Goal: Entertainment & Leisure: Consume media (video, audio)

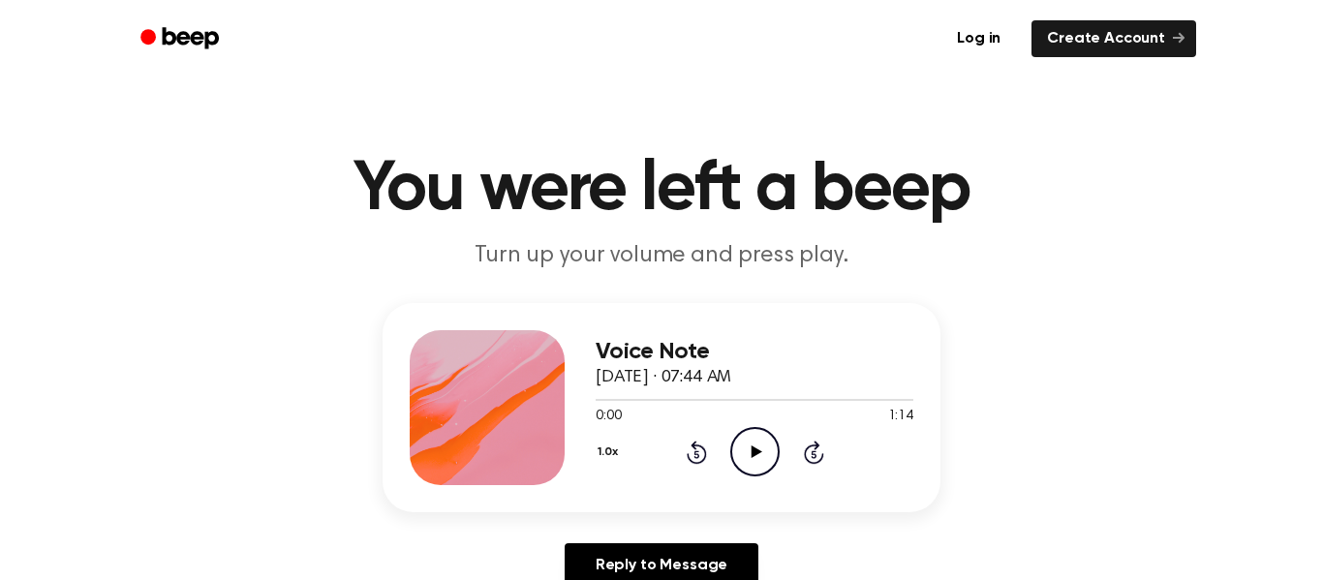
click at [754, 460] on icon "Play Audio" at bounding box center [754, 451] width 49 height 49
click at [599, 402] on div at bounding box center [754, 398] width 318 height 15
click at [764, 455] on icon "Play Audio" at bounding box center [754, 451] width 49 height 49
click at [764, 455] on icon "Pause Audio" at bounding box center [754, 451] width 49 height 49
click at [919, 410] on div "Voice Note [DATE] · 07:44 AM 0:03 1:14 Your browser does not support the [objec…" at bounding box center [661, 407] width 558 height 209
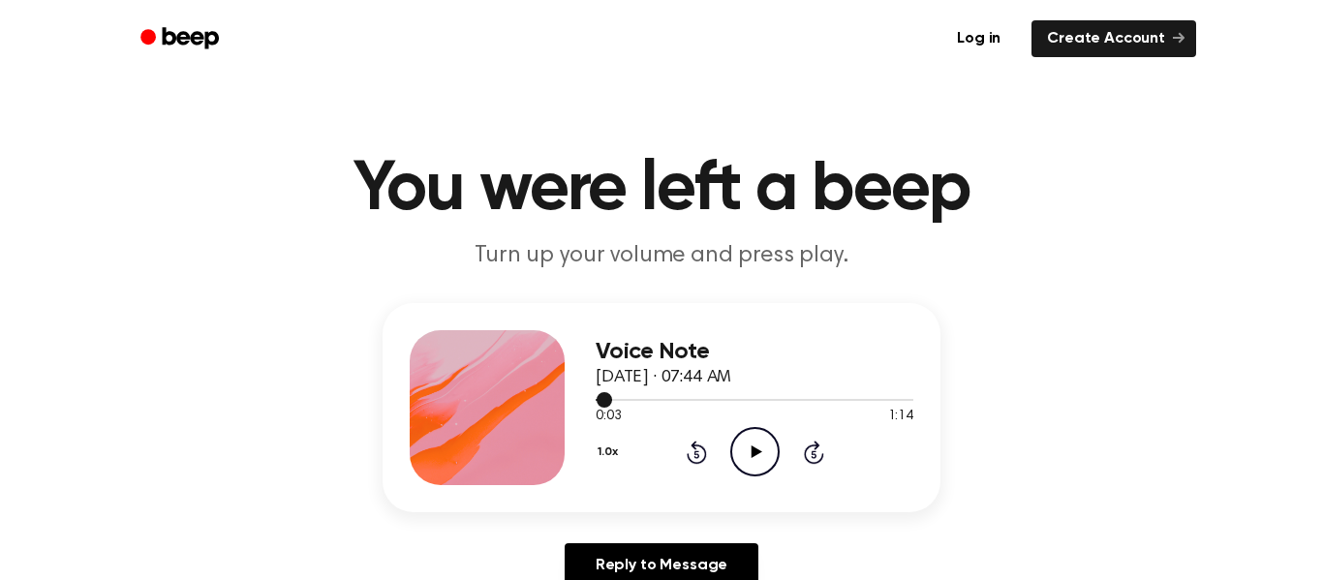
click at [902, 404] on div at bounding box center [754, 398] width 318 height 15
click at [917, 408] on div "Voice Note [DATE] · 07:44 AM 1:11 1:14 Your browser does not support the [objec…" at bounding box center [661, 407] width 558 height 209
click at [739, 456] on icon "Play Audio" at bounding box center [754, 451] width 49 height 49
click at [746, 464] on icon "Play Audio" at bounding box center [754, 451] width 49 height 49
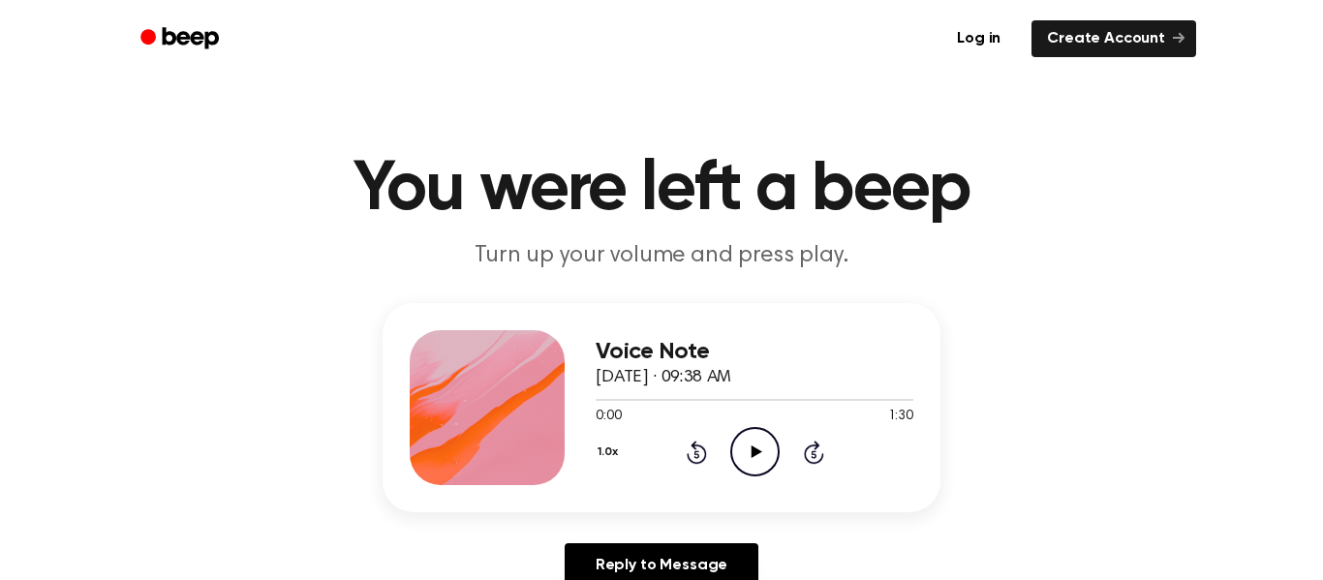
click at [765, 469] on icon "Play Audio" at bounding box center [754, 451] width 49 height 49
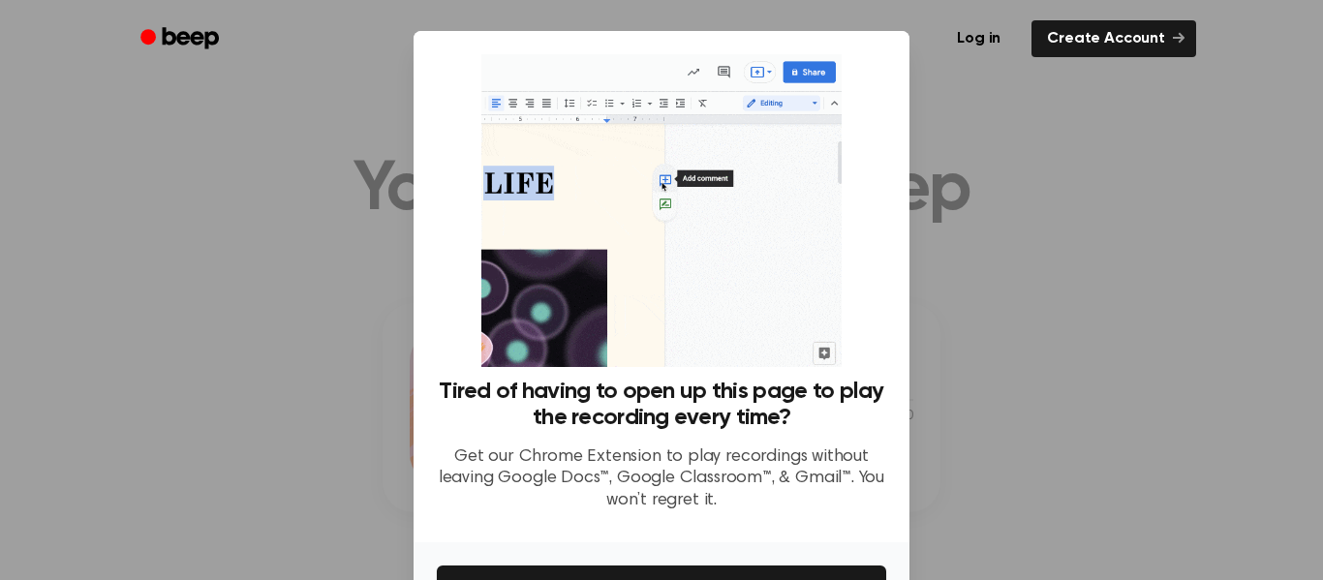
click at [934, 287] on div at bounding box center [661, 290] width 1323 height 580
click at [1123, 349] on div at bounding box center [661, 290] width 1323 height 580
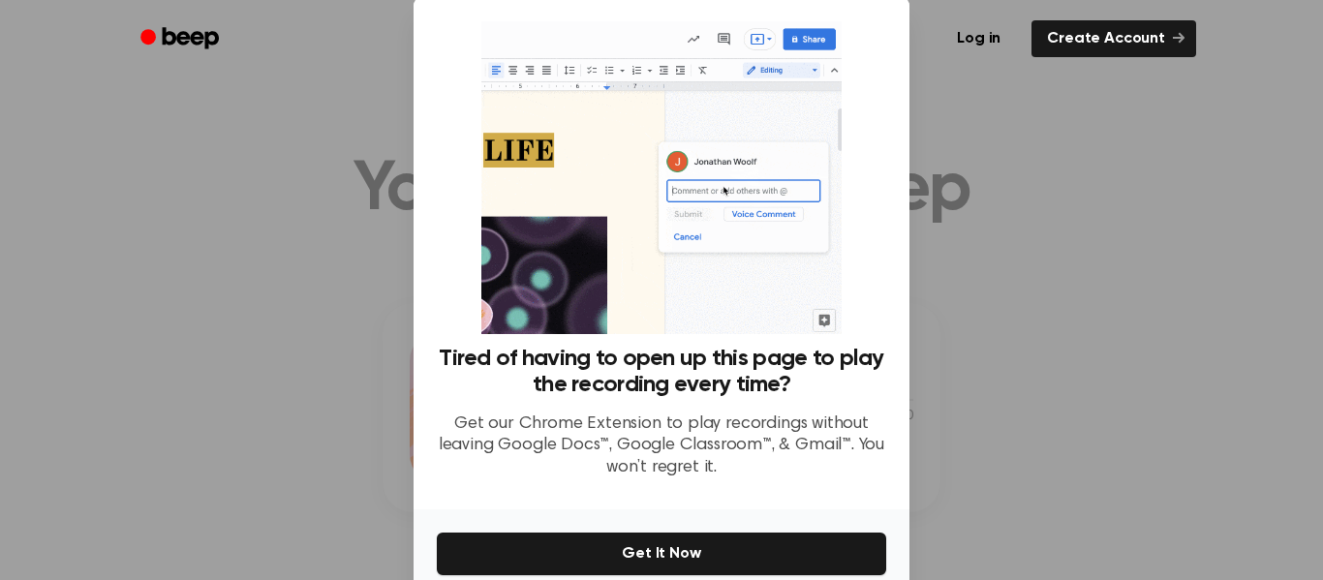
scroll to position [42, 0]
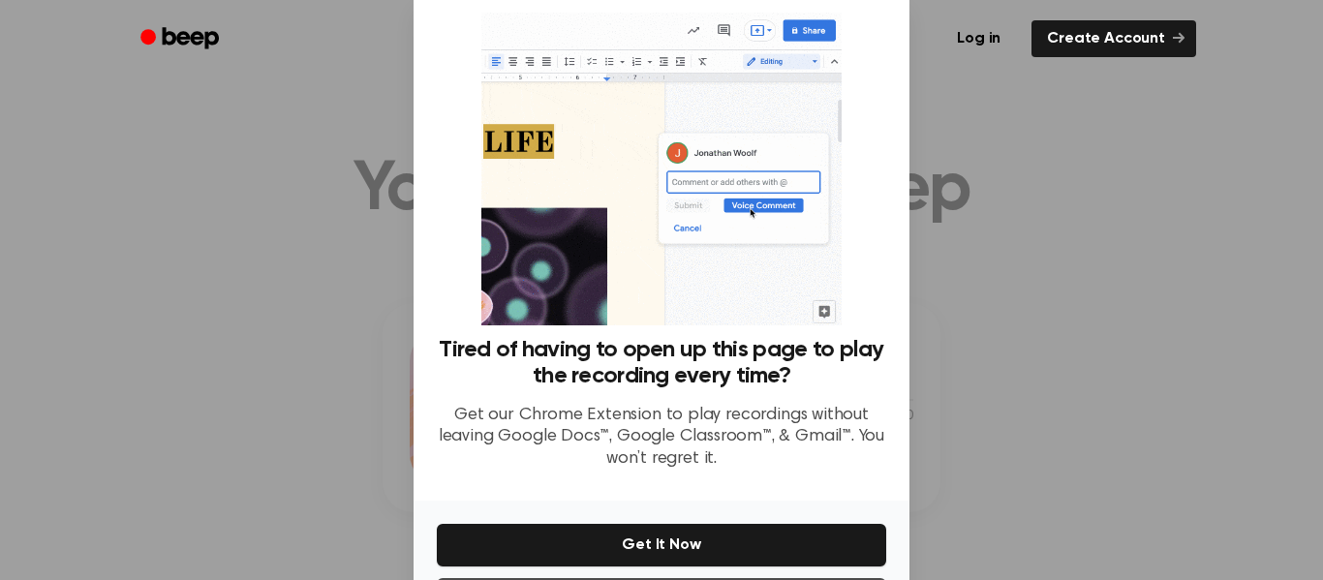
click at [980, 269] on div at bounding box center [661, 290] width 1323 height 580
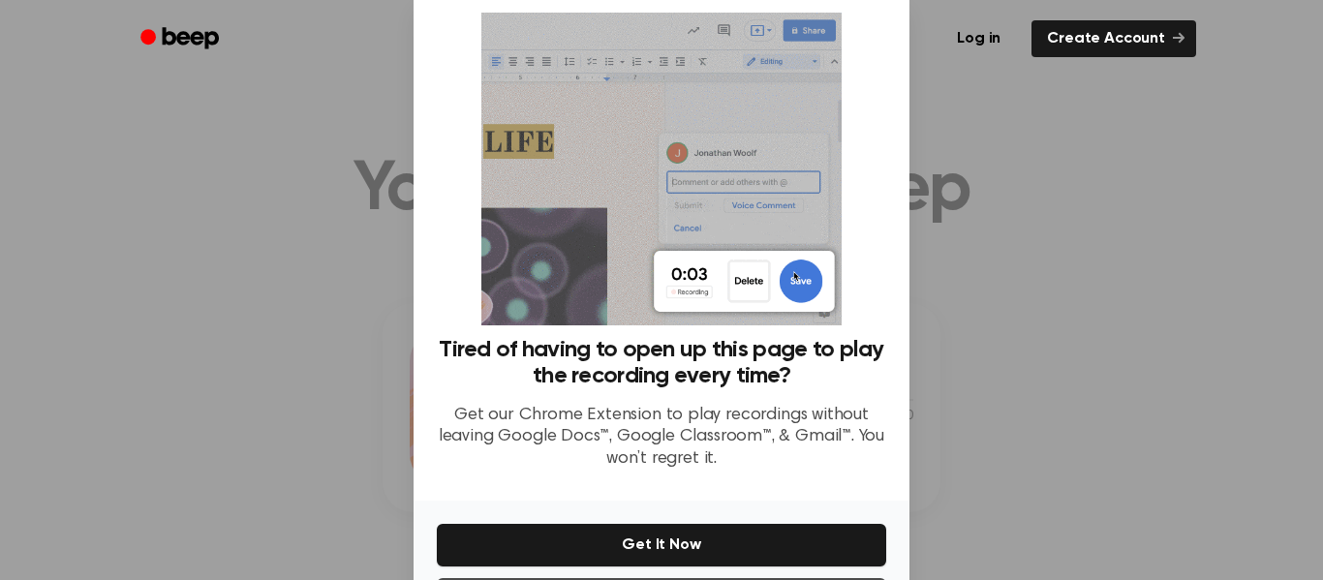
click at [1016, 269] on div at bounding box center [661, 290] width 1323 height 580
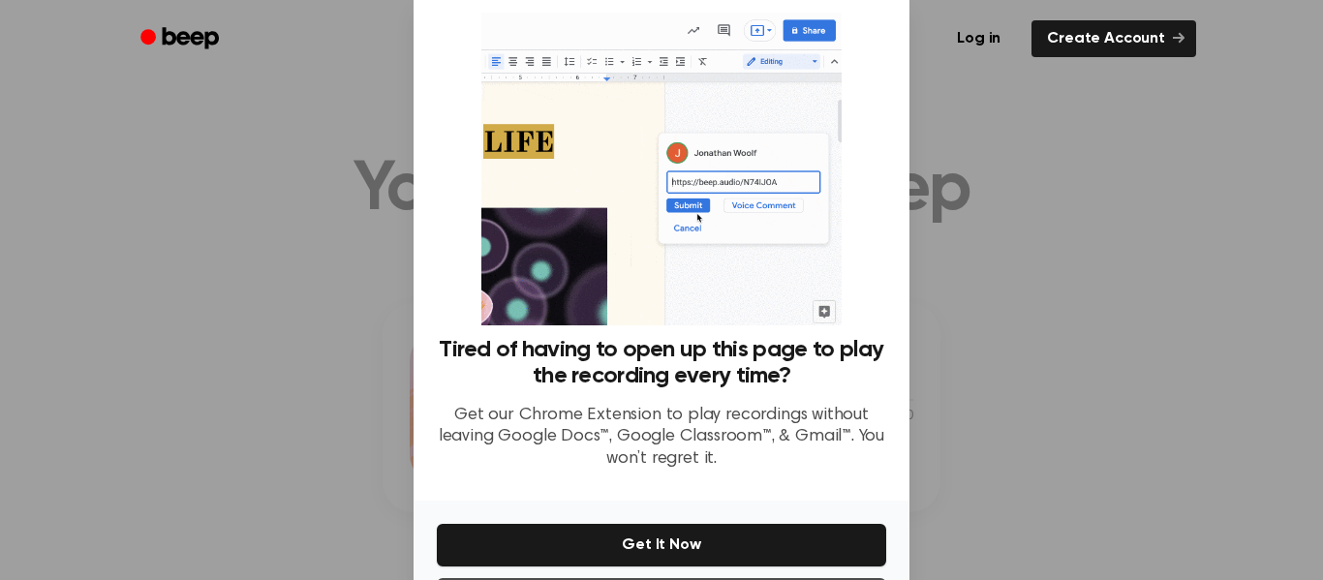
click at [1039, 285] on div at bounding box center [661, 290] width 1323 height 580
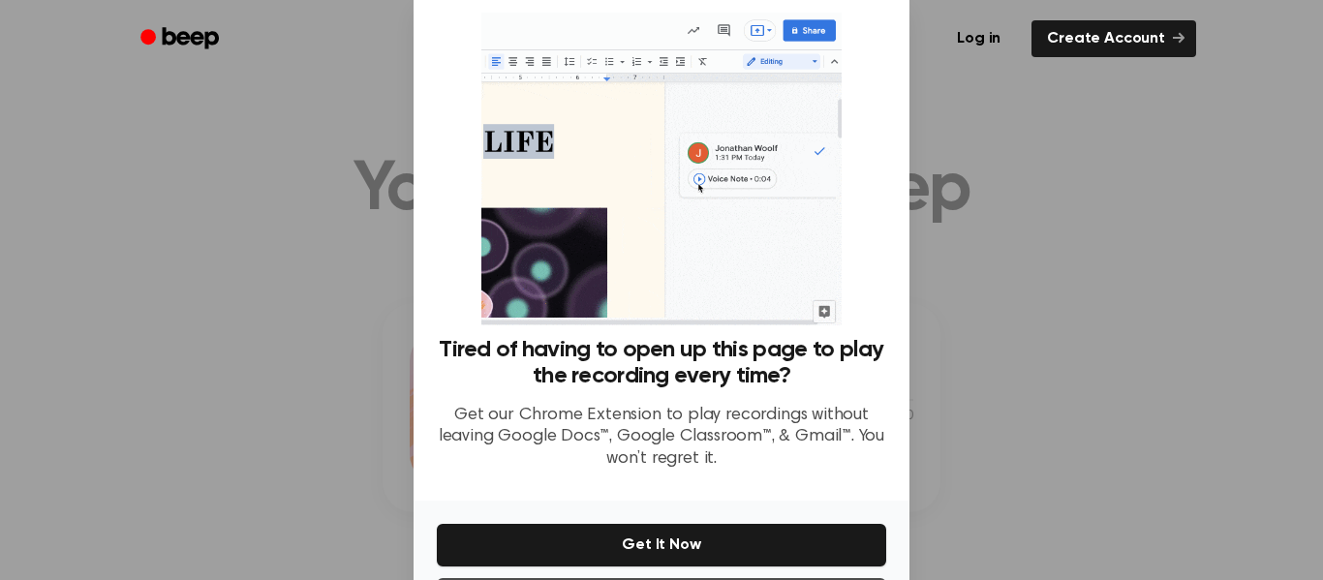
click at [1070, 290] on div at bounding box center [661, 290] width 1323 height 580
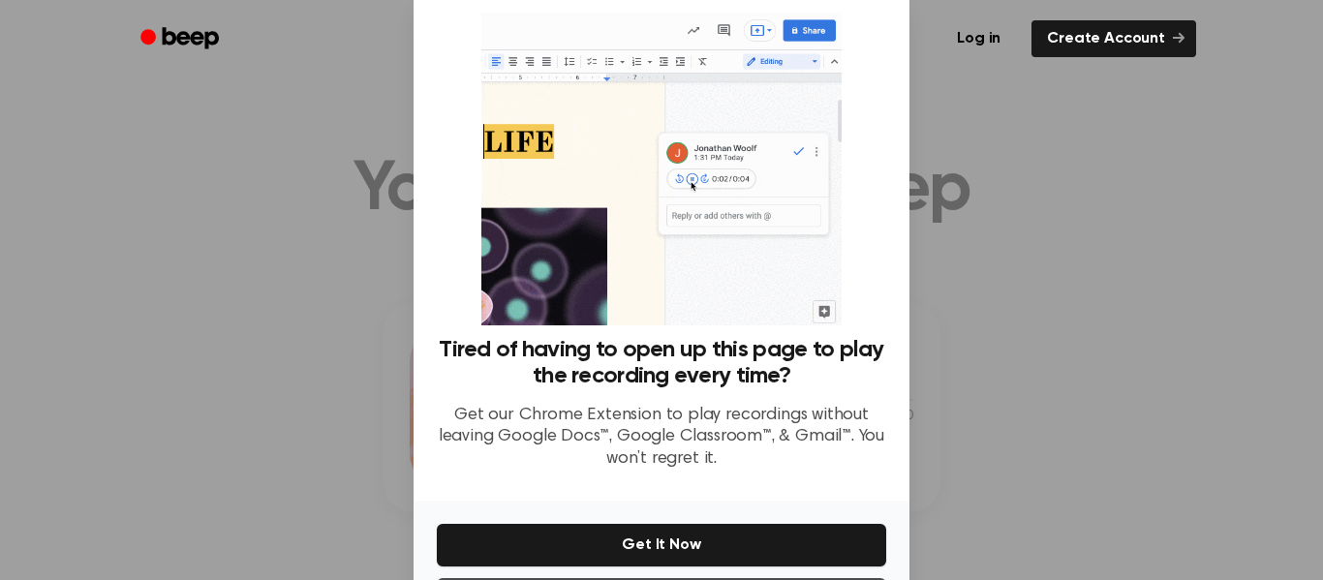
click at [1059, 306] on div at bounding box center [661, 290] width 1323 height 580
click at [1055, 311] on div at bounding box center [661, 290] width 1323 height 580
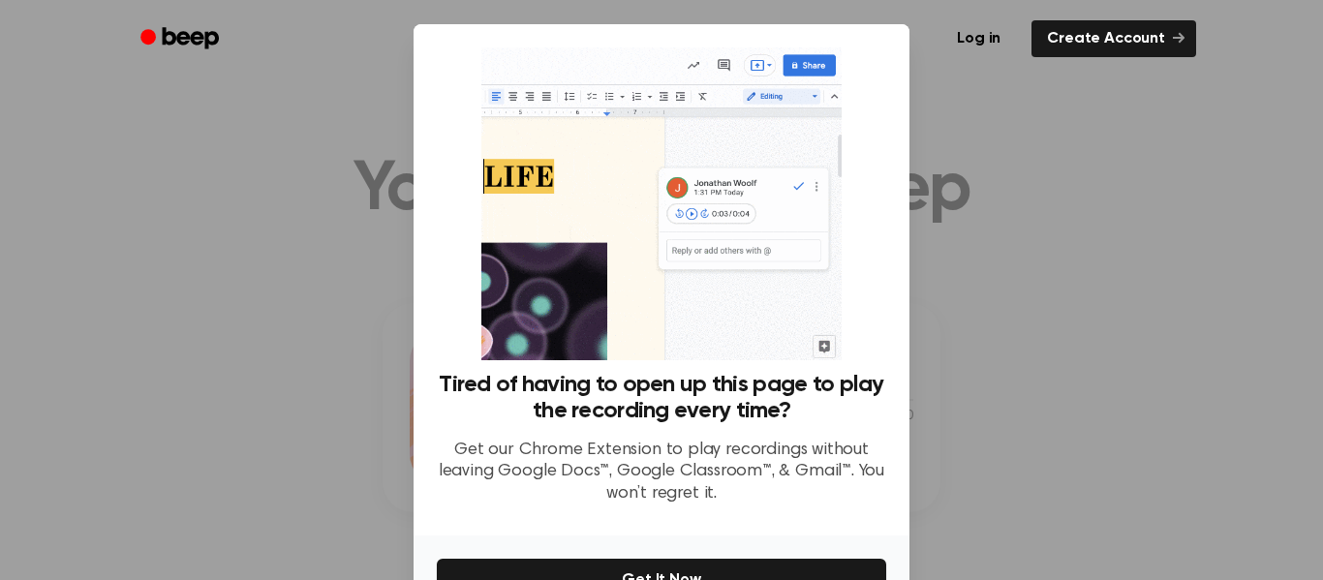
scroll to position [0, 0]
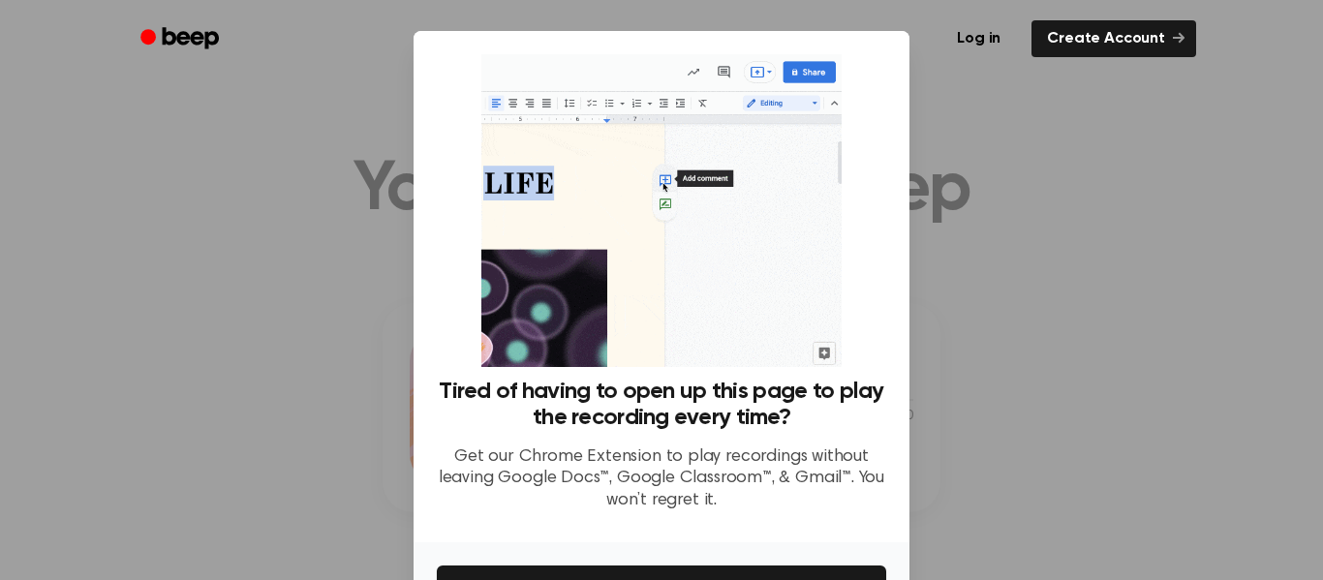
click at [975, 224] on div at bounding box center [661, 290] width 1323 height 580
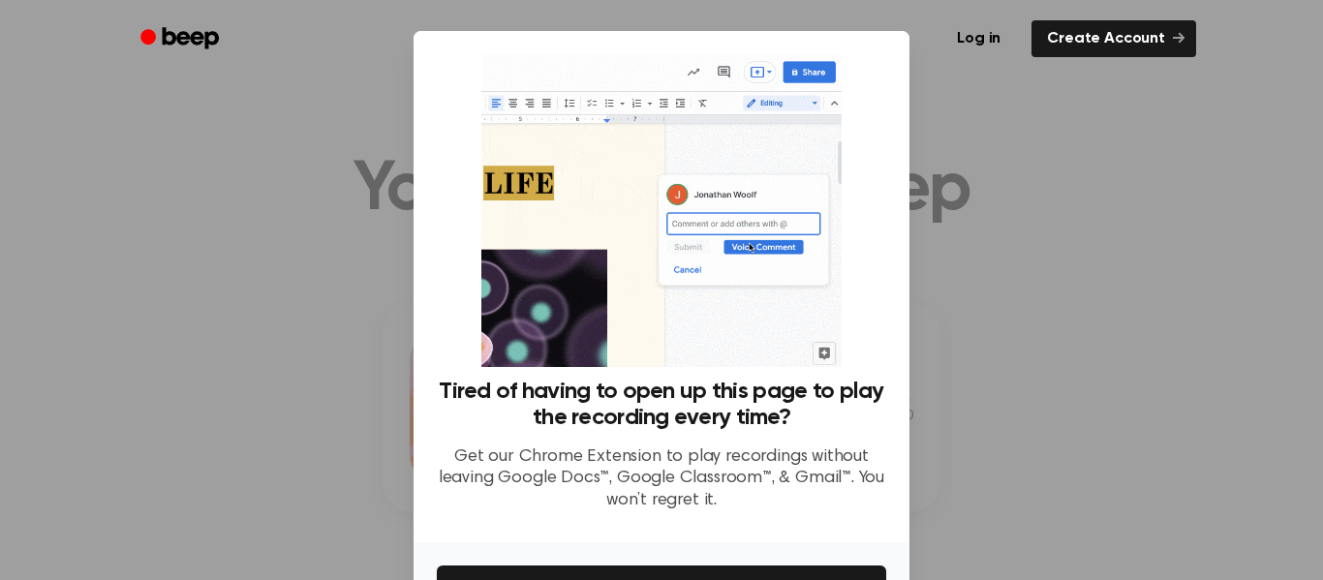
click at [969, 229] on div at bounding box center [661, 290] width 1323 height 580
click at [973, 199] on div at bounding box center [661, 290] width 1323 height 580
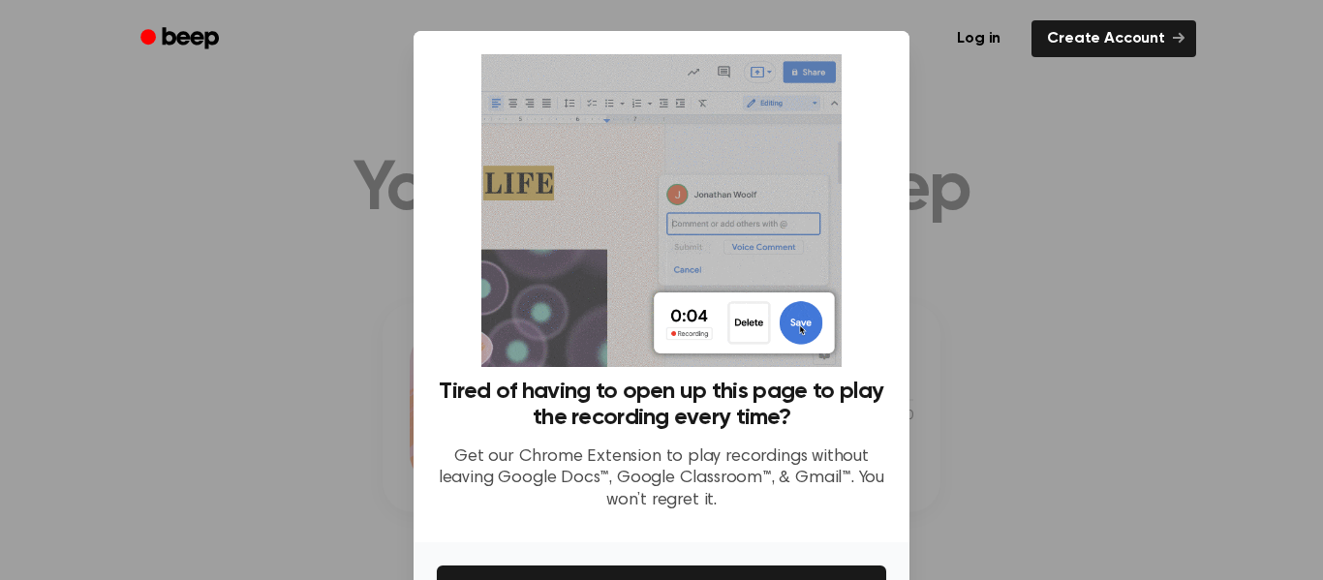
click at [948, 178] on div at bounding box center [661, 290] width 1323 height 580
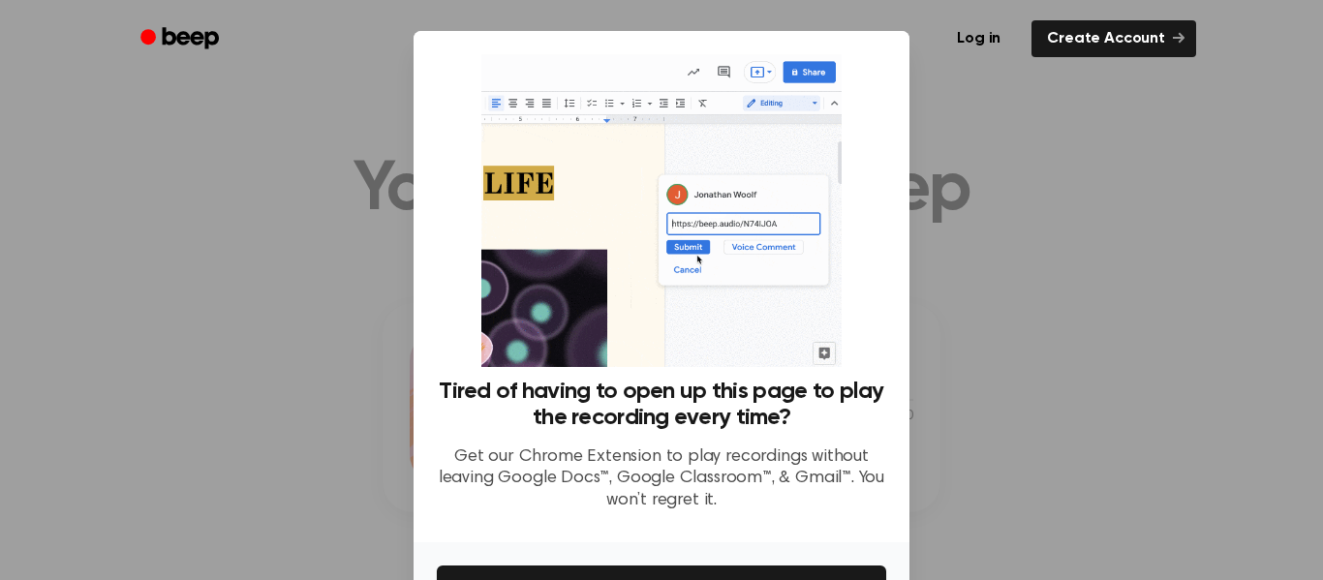
click at [954, 178] on div at bounding box center [661, 290] width 1323 height 580
click at [980, 157] on div at bounding box center [661, 290] width 1323 height 580
click at [1005, 144] on div at bounding box center [661, 290] width 1323 height 580
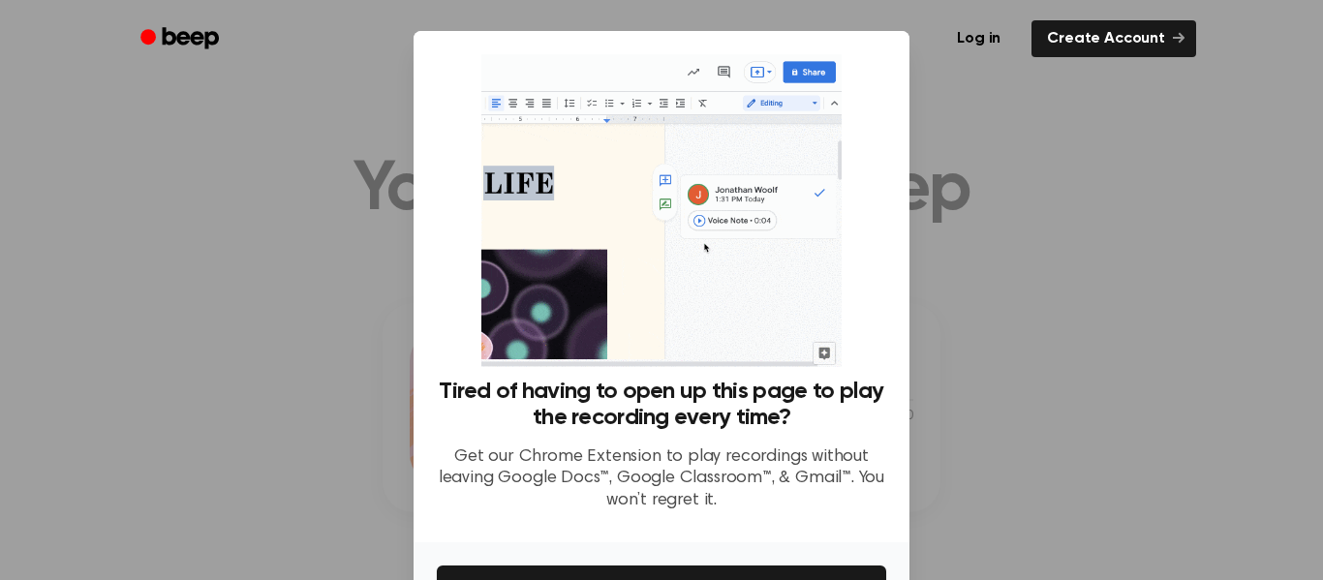
click at [980, 284] on div at bounding box center [661, 290] width 1323 height 580
click at [980, 333] on div at bounding box center [661, 290] width 1323 height 580
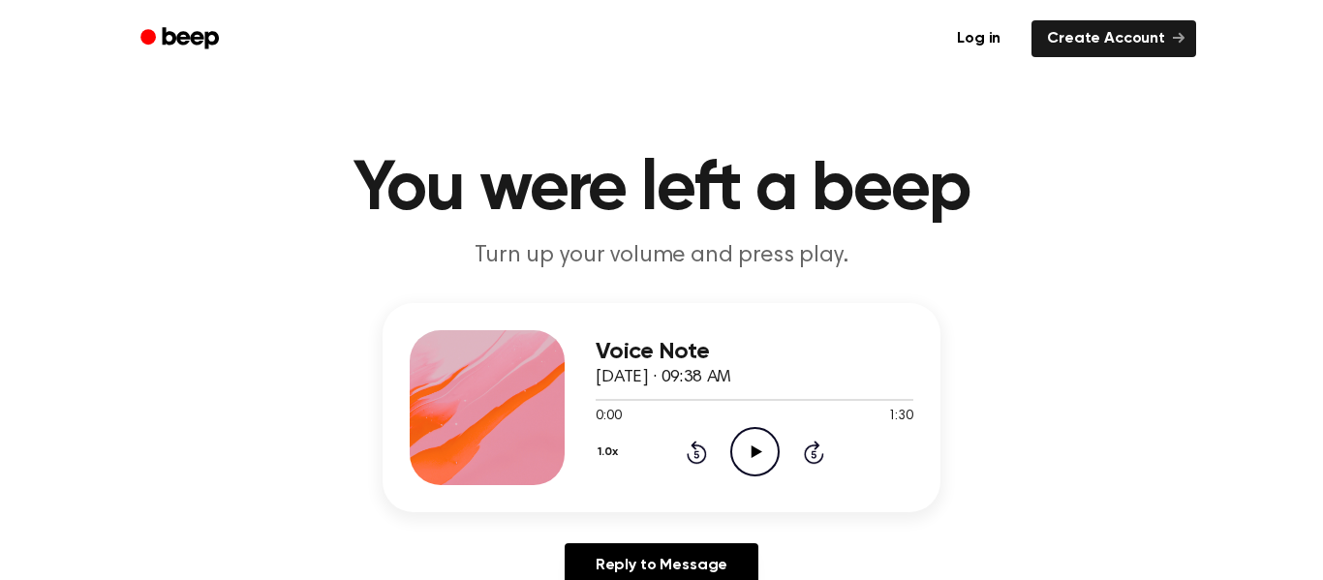
click at [747, 458] on icon "Play Audio" at bounding box center [754, 451] width 49 height 49
click at [765, 450] on icon "Pause Audio" at bounding box center [754, 451] width 49 height 49
click at [765, 450] on icon "Play Audio" at bounding box center [754, 451] width 49 height 49
click at [743, 472] on icon "Pause Audio" at bounding box center [754, 451] width 49 height 49
click at [744, 455] on icon "Play Audio" at bounding box center [754, 451] width 49 height 49
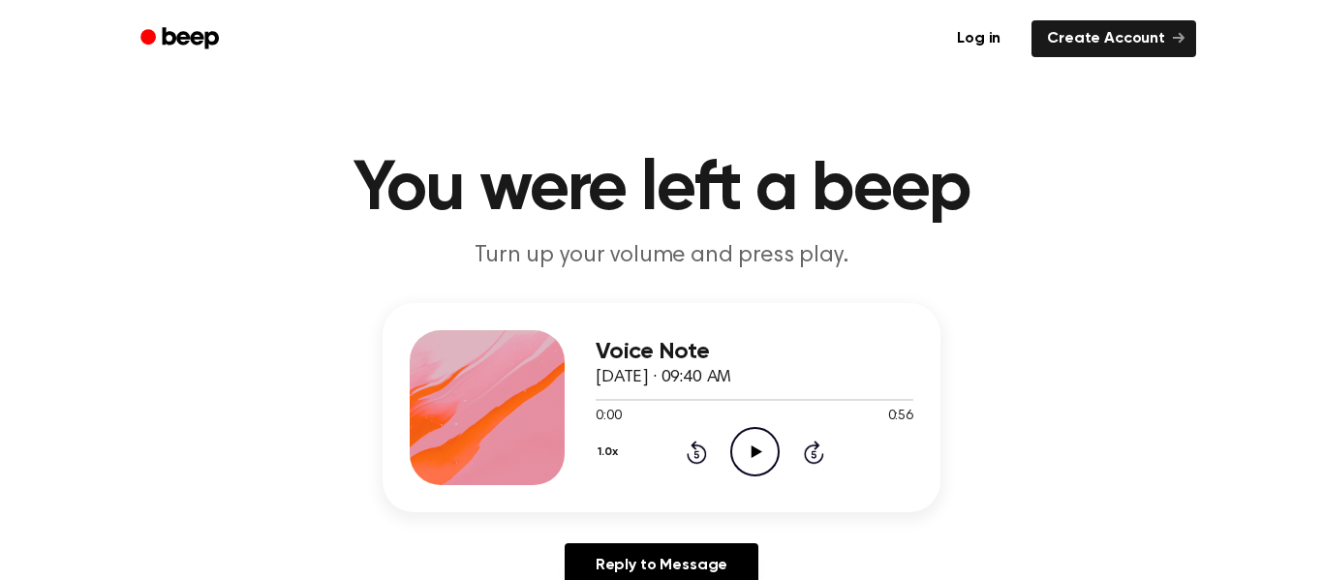
click at [747, 429] on circle at bounding box center [754, 451] width 47 height 47
click at [755, 446] on icon "Play Audio" at bounding box center [754, 451] width 49 height 49
click at [790, 419] on div "0:01 1:14" at bounding box center [754, 417] width 318 height 20
click at [768, 449] on icon "Pause Audio" at bounding box center [754, 451] width 49 height 49
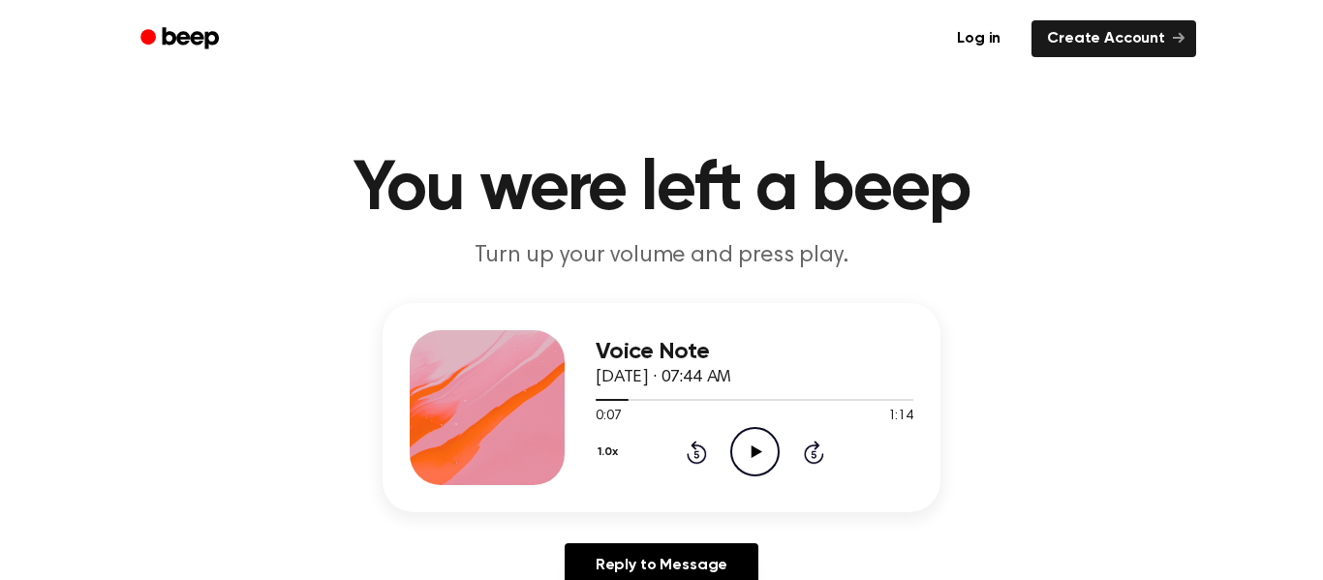
click at [768, 449] on icon "Play Audio" at bounding box center [754, 451] width 49 height 49
click at [592, 406] on div "Voice Note [DATE] · 07:44 AM 0:15 1:14 Your browser does not support the [objec…" at bounding box center [661, 407] width 558 height 209
click at [592, 406] on div "Voice Note September 6, 2024 · 07:44 AM 0:15 1:14 Your browser does not support…" at bounding box center [661, 407] width 558 height 209
click at [595, 394] on div at bounding box center [754, 398] width 318 height 15
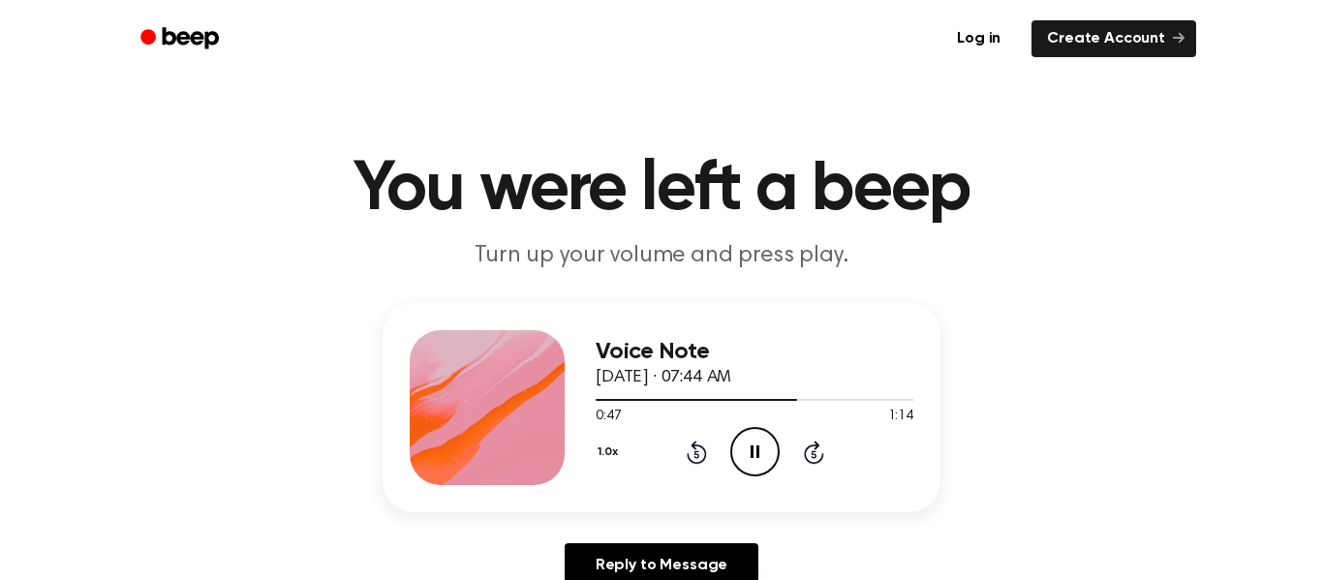
click at [598, 403] on div at bounding box center [754, 398] width 318 height 15
click at [771, 438] on icon "Pause Audio" at bounding box center [754, 451] width 49 height 49
